Goal: Information Seeking & Learning: Learn about a topic

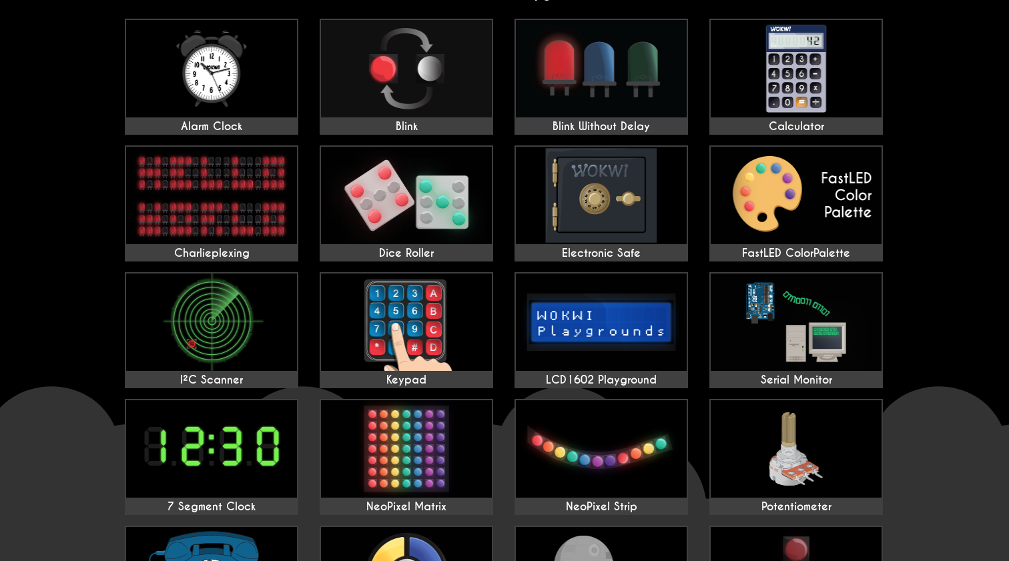
scroll to position [121, 0]
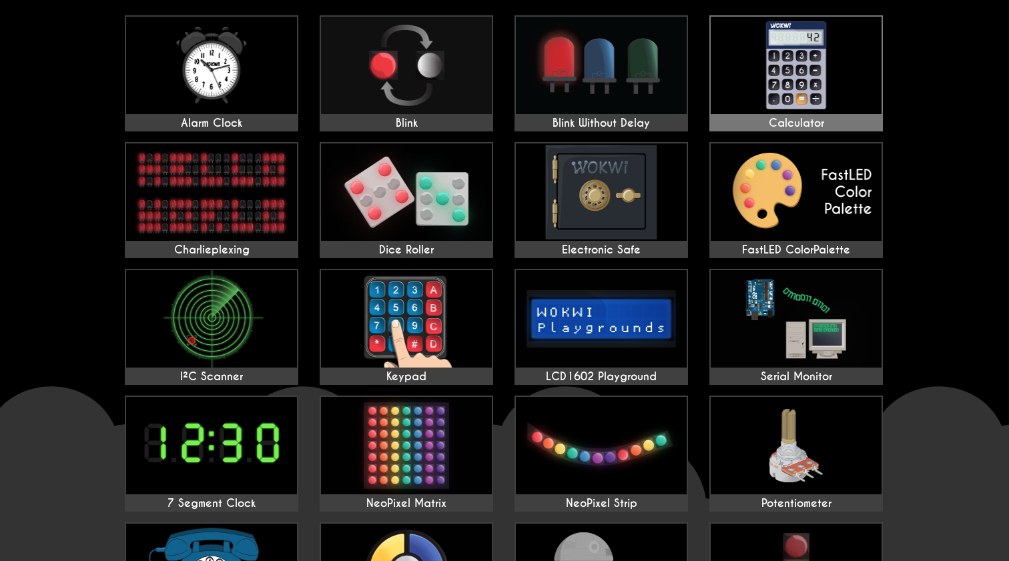
click at [767, 75] on img at bounding box center [796, 65] width 171 height 97
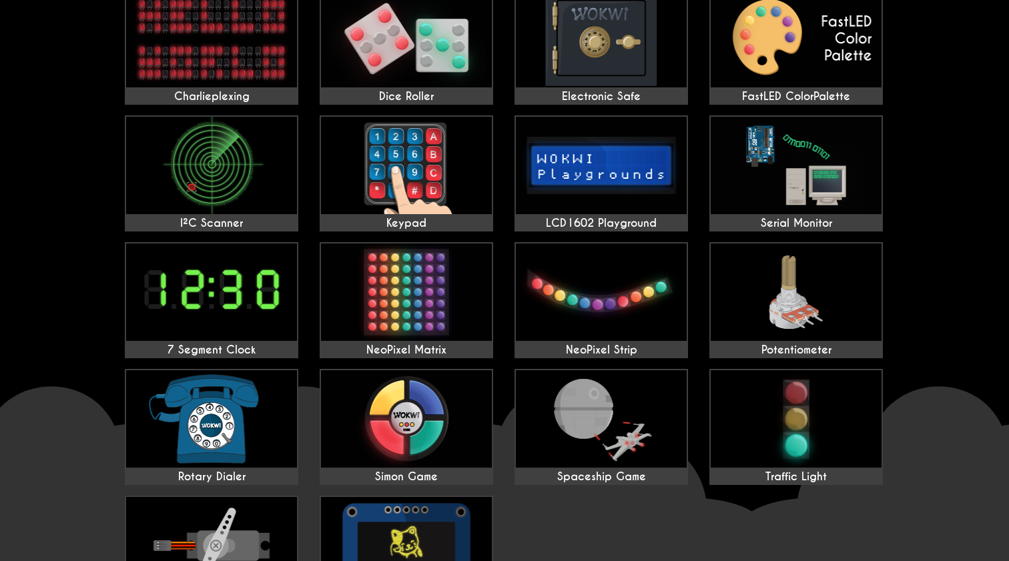
scroll to position [275, 0]
click at [244, 163] on img at bounding box center [211, 164] width 171 height 97
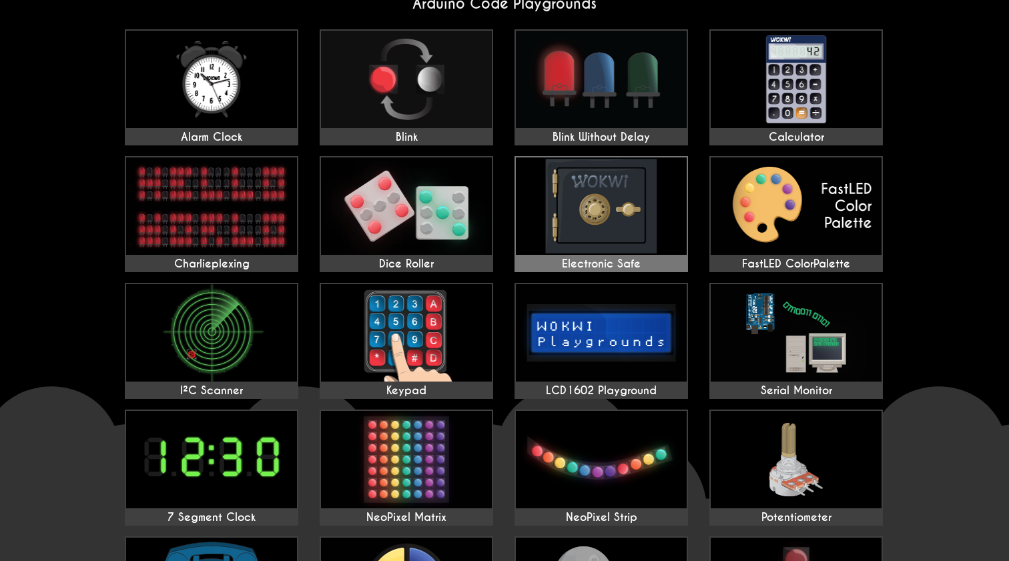
scroll to position [104, 0]
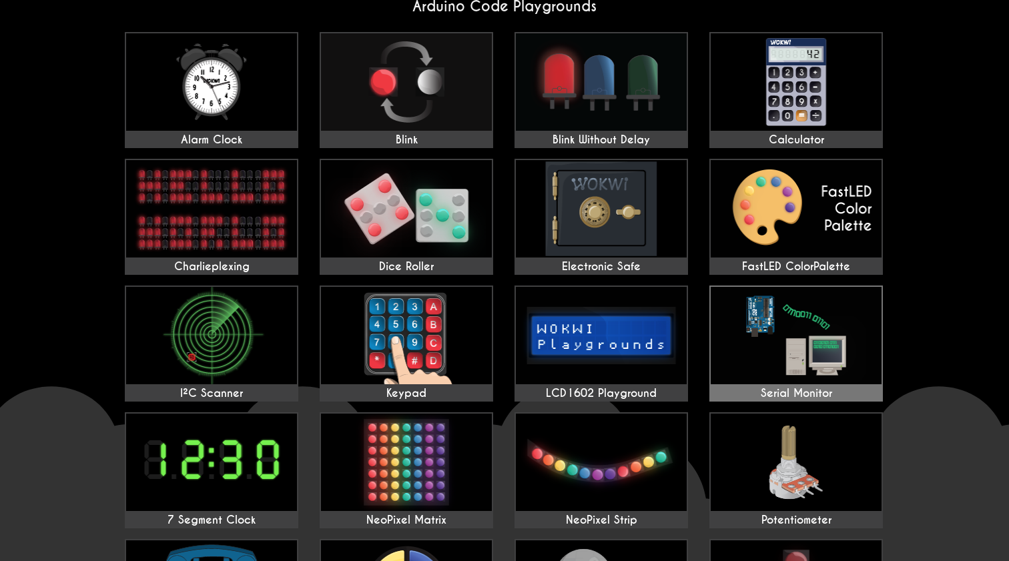
click at [831, 346] on img at bounding box center [796, 335] width 171 height 97
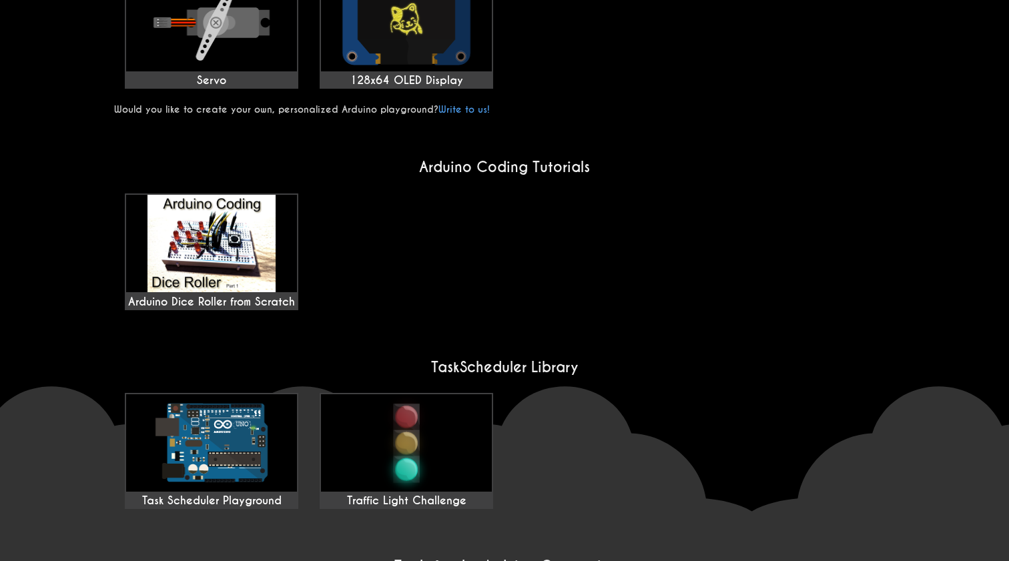
scroll to position [787, 0]
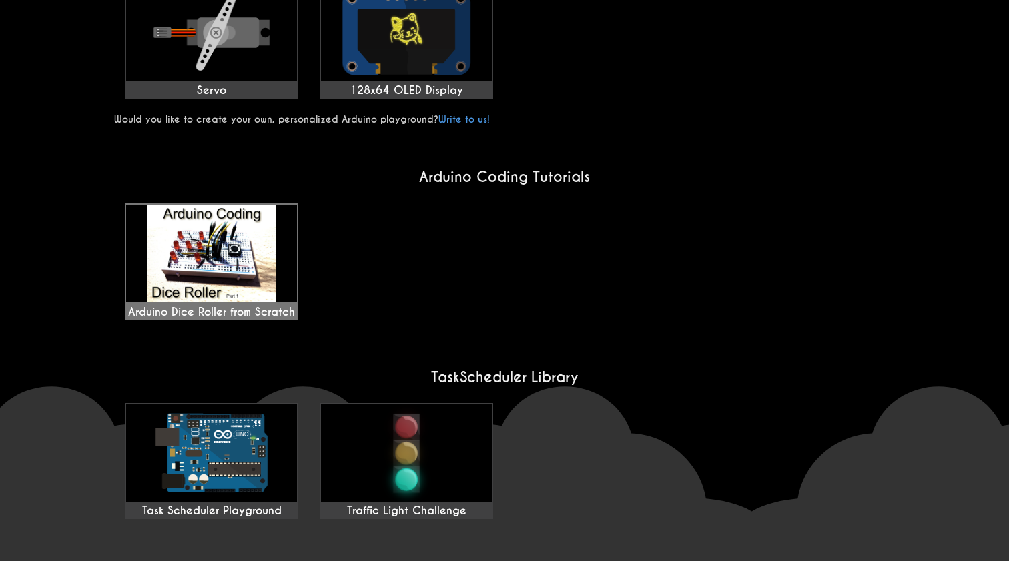
click at [226, 250] on img at bounding box center [211, 253] width 171 height 97
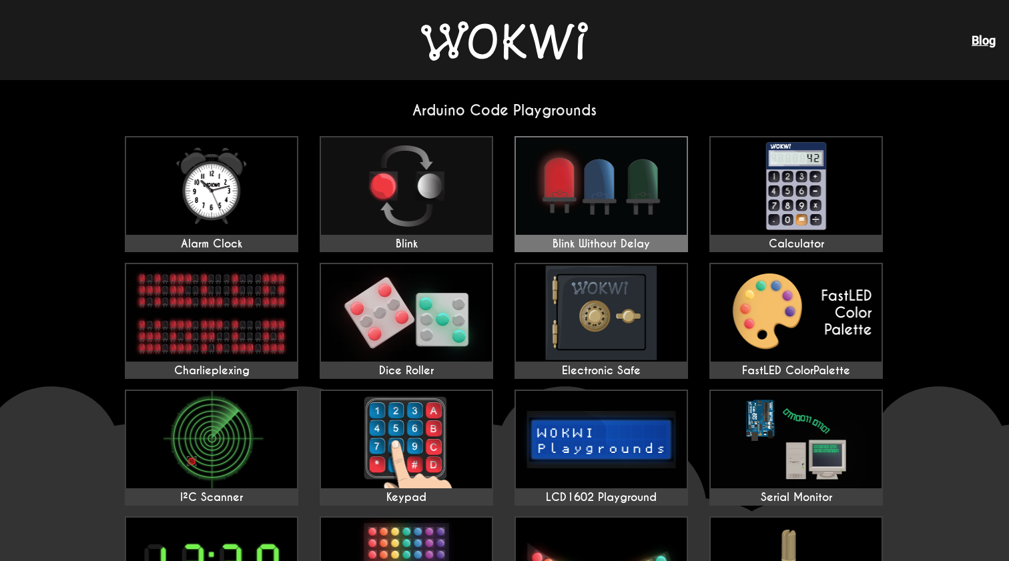
scroll to position [0, 0]
click at [494, 121] on section "Arduino Code Playgrounds Alarm Clock Blink Blink Without Delay Calculator Charl…" at bounding box center [504, 506] width 781 height 811
drag, startPoint x: 494, startPoint y: 121, endPoint x: 474, endPoint y: 132, distance: 23.0
click at [474, 132] on section "Arduino Code Playgrounds Alarm Clock Blink Blink Without Delay Calculator Charl…" at bounding box center [504, 506] width 781 height 811
click at [474, 132] on div "Alarm Clock Blink Blink Without Delay Calculator Charlieplexing Dice Roller Ele…" at bounding box center [504, 511] width 781 height 761
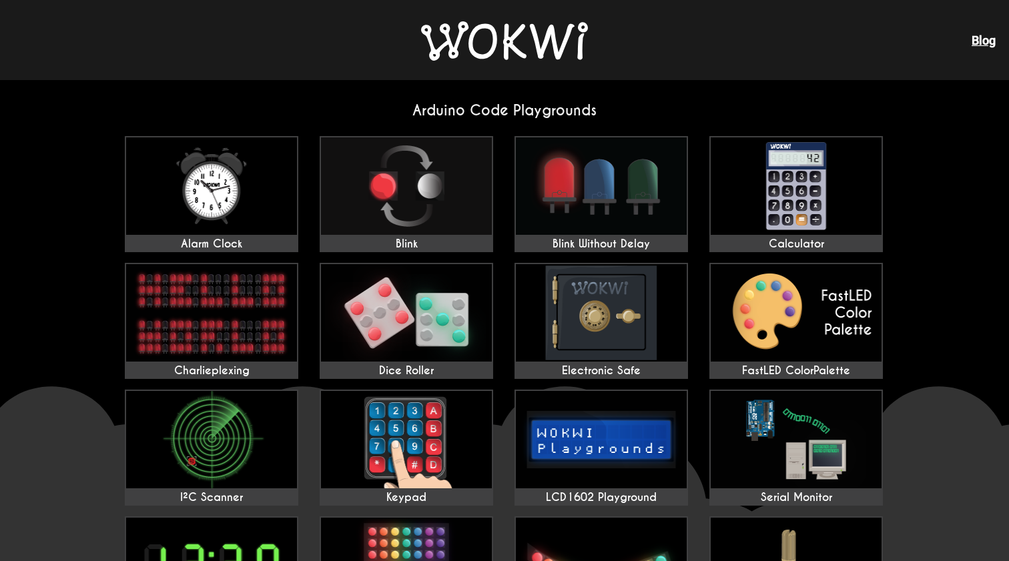
click at [498, 130] on section "Arduino Code Playgrounds Alarm Clock Blink Blink Without Delay Calculator Charl…" at bounding box center [504, 506] width 781 height 811
click at [502, 156] on div "Alarm Clock Blink Blink Without Delay Calculator Charlieplexing Dice Roller Ele…" at bounding box center [504, 511] width 781 height 761
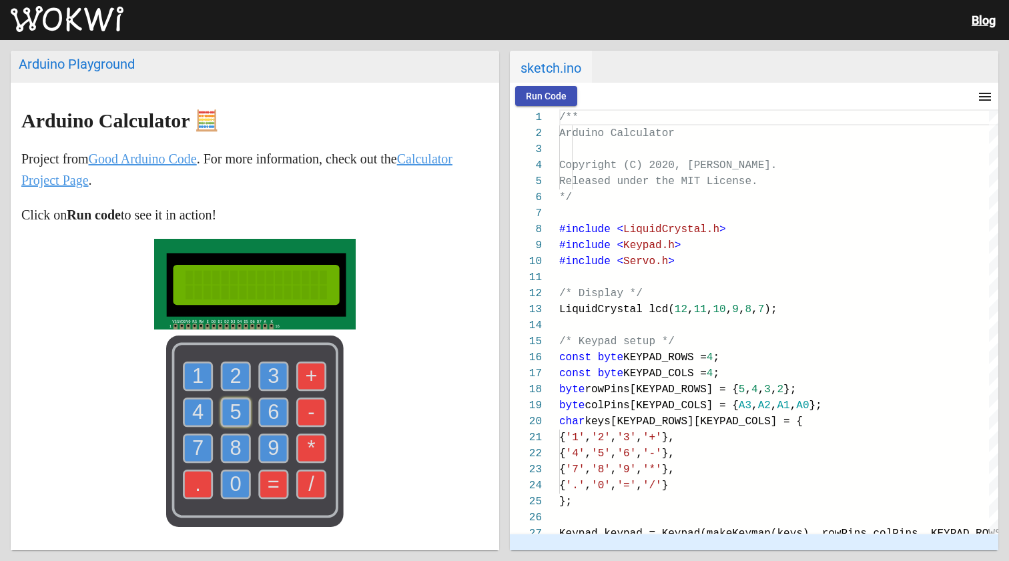
click at [245, 413] on use at bounding box center [236, 412] width 28 height 28
click at [266, 410] on use at bounding box center [274, 412] width 28 height 28
click at [549, 89] on button "Run Code" at bounding box center [546, 96] width 62 height 20
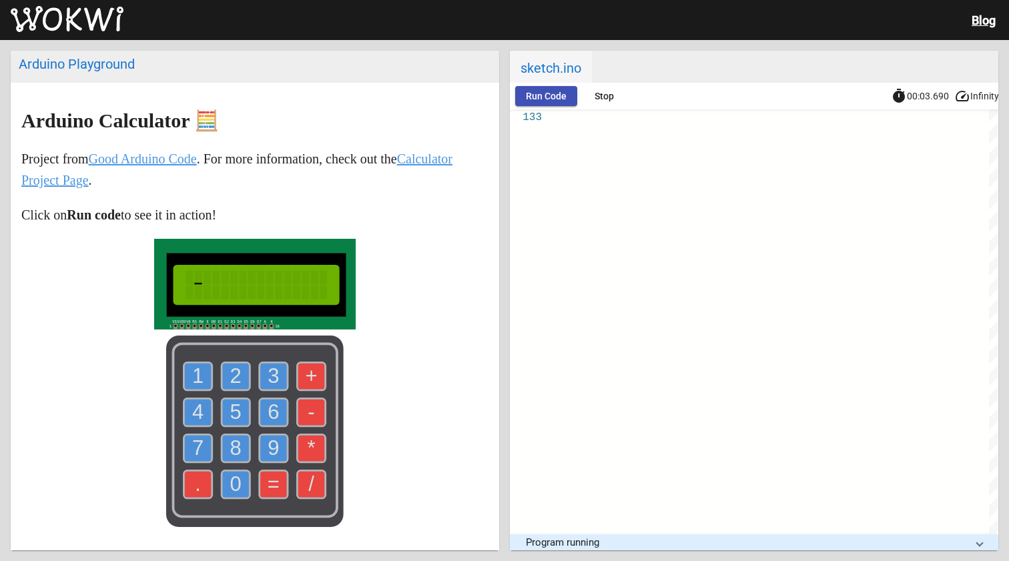
drag, startPoint x: 272, startPoint y: 226, endPoint x: 272, endPoint y: 165, distance: 60.0
click at [272, 165] on markdown "Arduino Calculator 🧮 Project from Good Arduino Code . For more information, che…" at bounding box center [254, 321] width 467 height 423
click at [272, 165] on p "Project from Good Arduino Code . For more information, check out the Calculator…" at bounding box center [254, 169] width 467 height 43
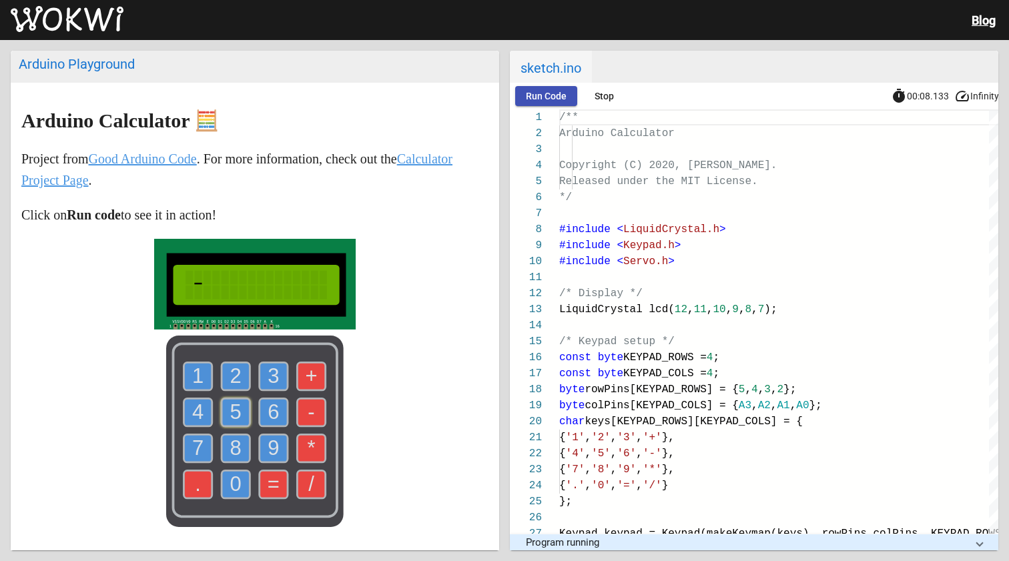
click at [240, 418] on text "5" at bounding box center [235, 411] width 11 height 23
click at [237, 414] on text "5" at bounding box center [235, 411] width 11 height 23
click at [310, 380] on text "+" at bounding box center [312, 375] width 12 height 23
click at [268, 411] on use at bounding box center [274, 412] width 28 height 28
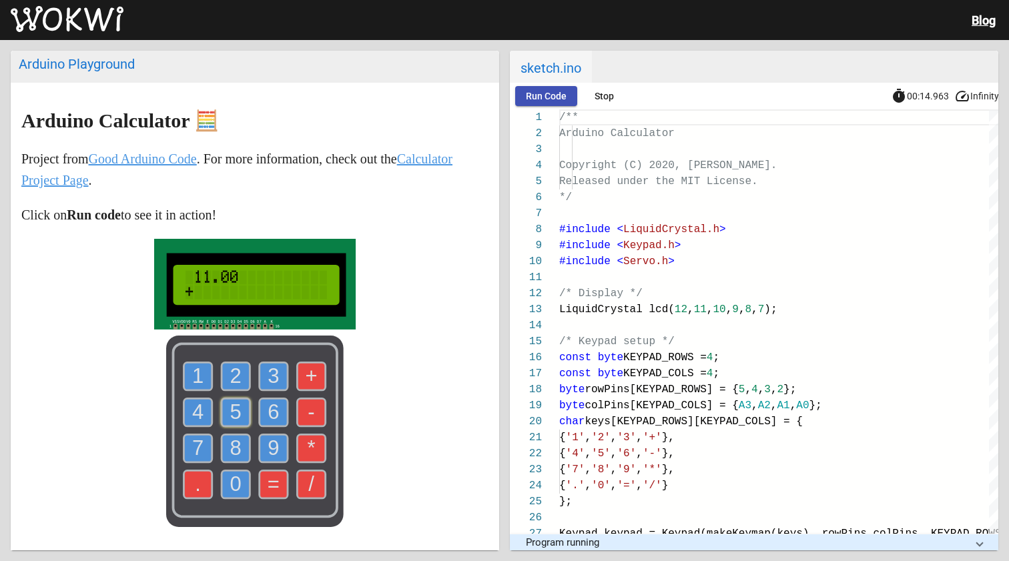
click at [286, 475] on use at bounding box center [274, 484] width 28 height 28
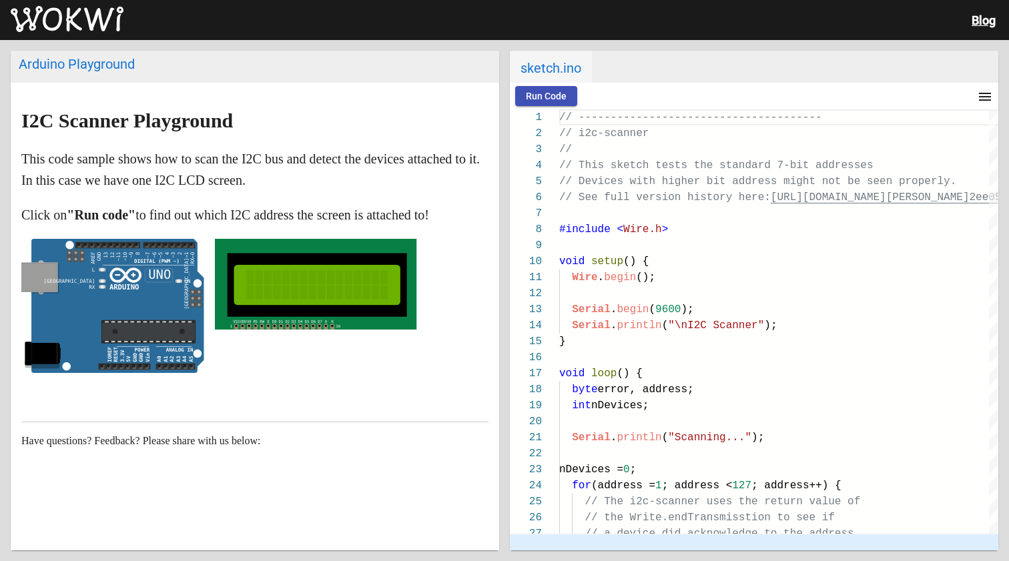
click at [540, 91] on span "Run Code" at bounding box center [546, 96] width 41 height 11
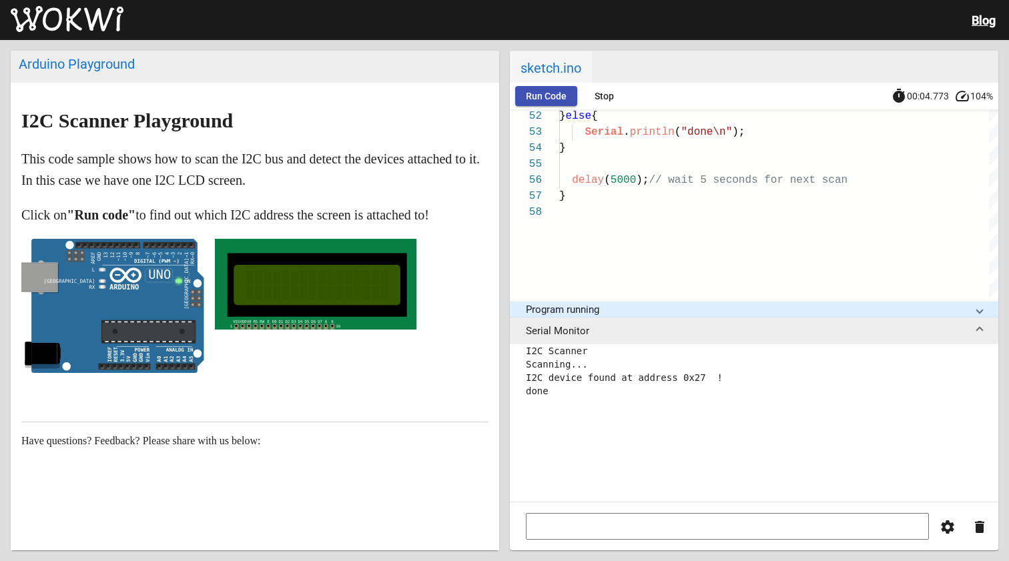
click at [608, 521] on input at bounding box center [727, 526] width 403 height 27
type input "sdasd"
type input "1212"
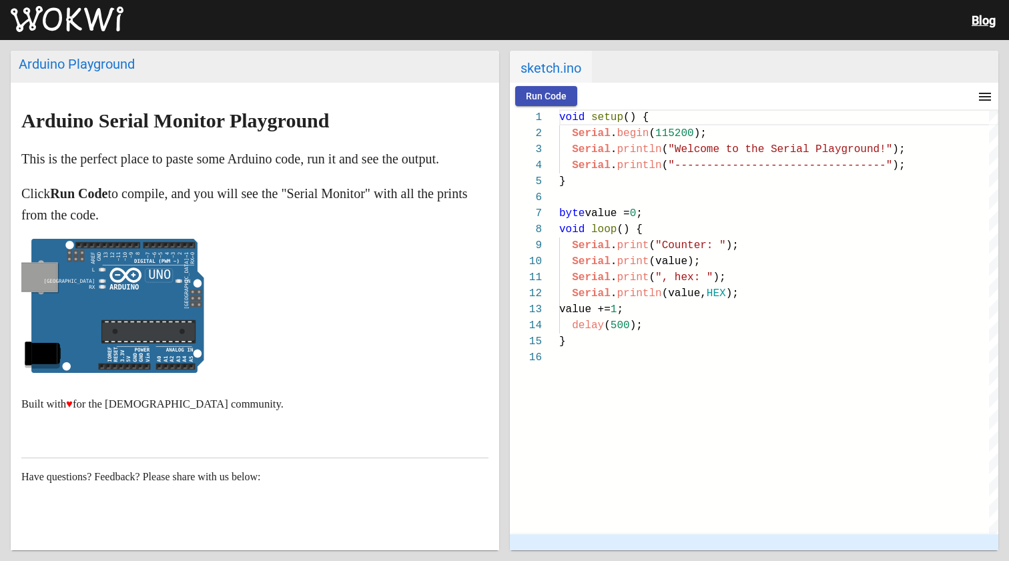
click at [532, 95] on span "Run Code" at bounding box center [546, 96] width 41 height 11
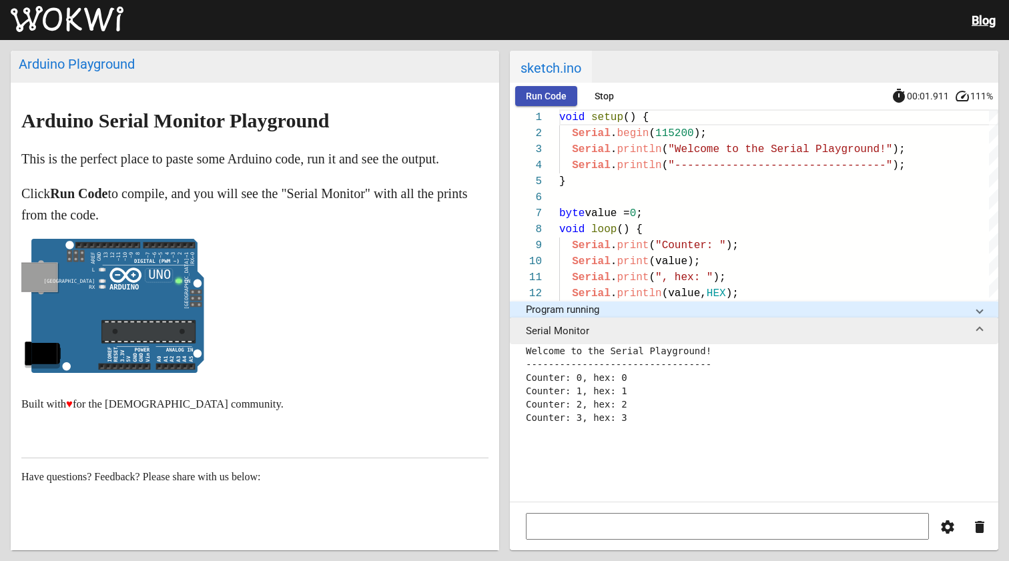
click at [686, 527] on input at bounding box center [727, 526] width 403 height 27
type input "123"
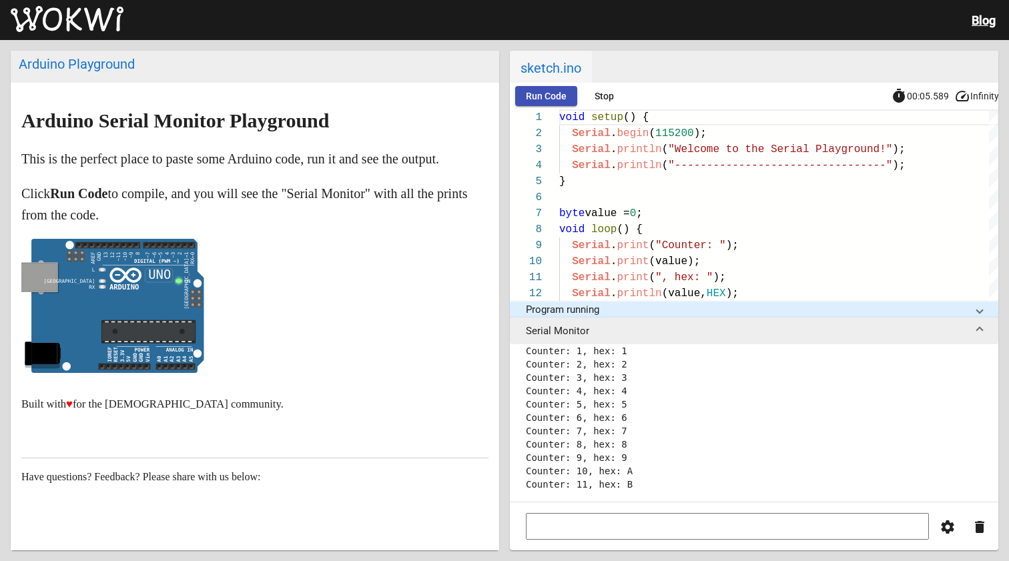
click at [419, 43] on div "Arduino Playground Arduino Serial Monitor Playground This is the perfect place …" at bounding box center [504, 300] width 1009 height 521
